Goal: Information Seeking & Learning: Compare options

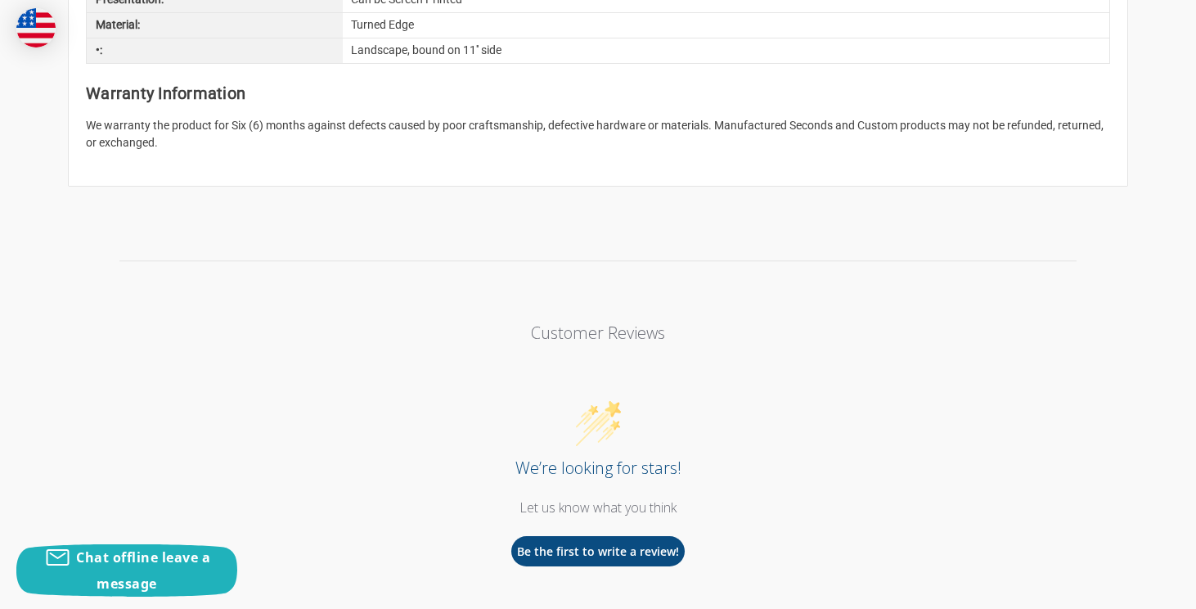
scroll to position [1826, 0]
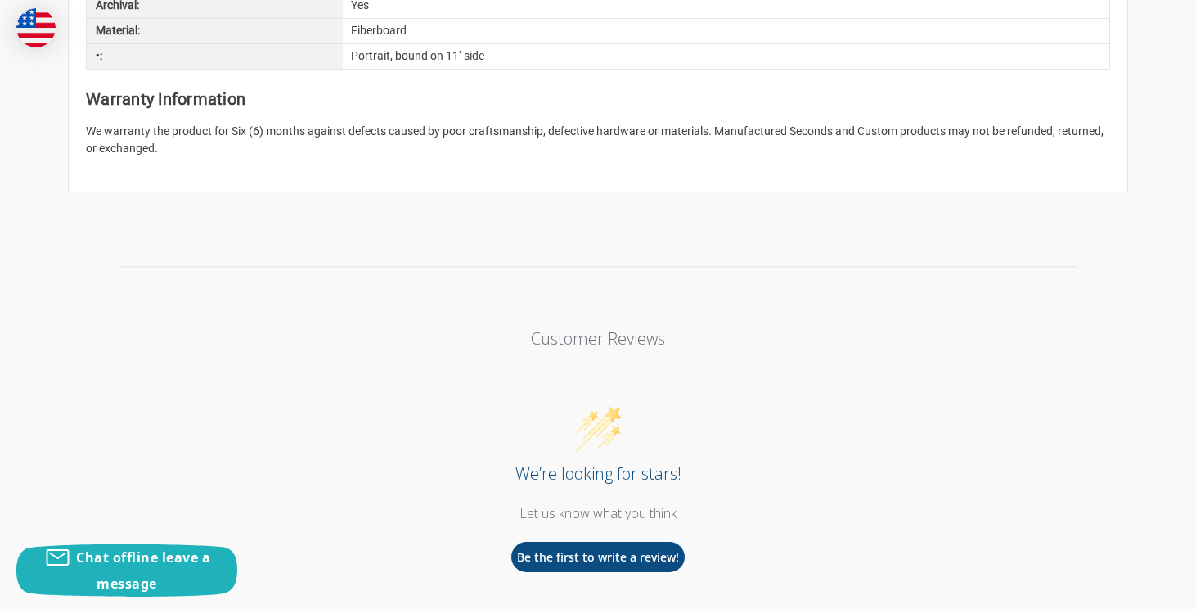
scroll to position [1826, 0]
